Goal: Information Seeking & Learning: Learn about a topic

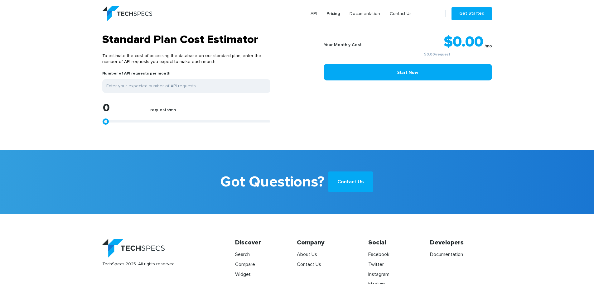
scroll to position [532, 0]
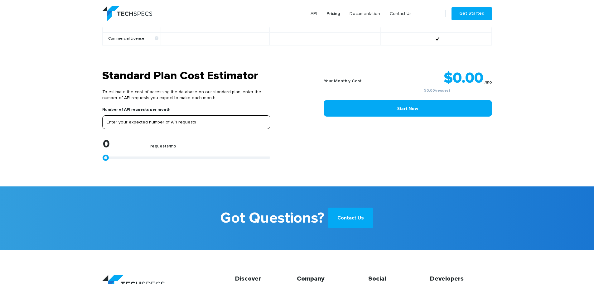
click at [158, 122] on input "tel" at bounding box center [186, 122] width 168 height 14
type input "1"
type input "10"
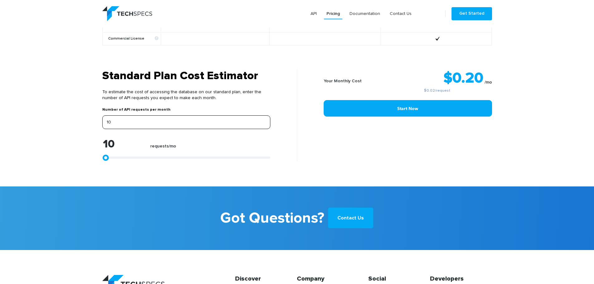
type input "1"
type input "0"
type input "0.4"
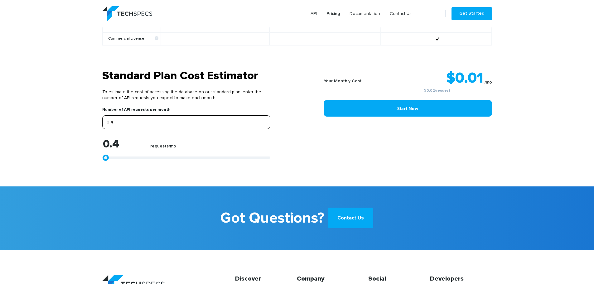
type input "0."
type input "0"
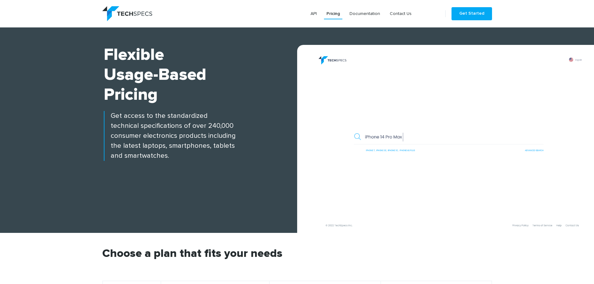
scroll to position [2, 0]
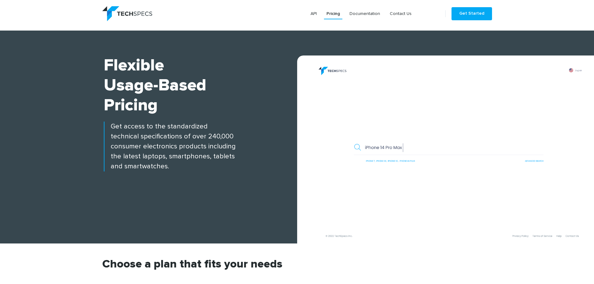
type input "0"
